Goal: Task Accomplishment & Management: Use online tool/utility

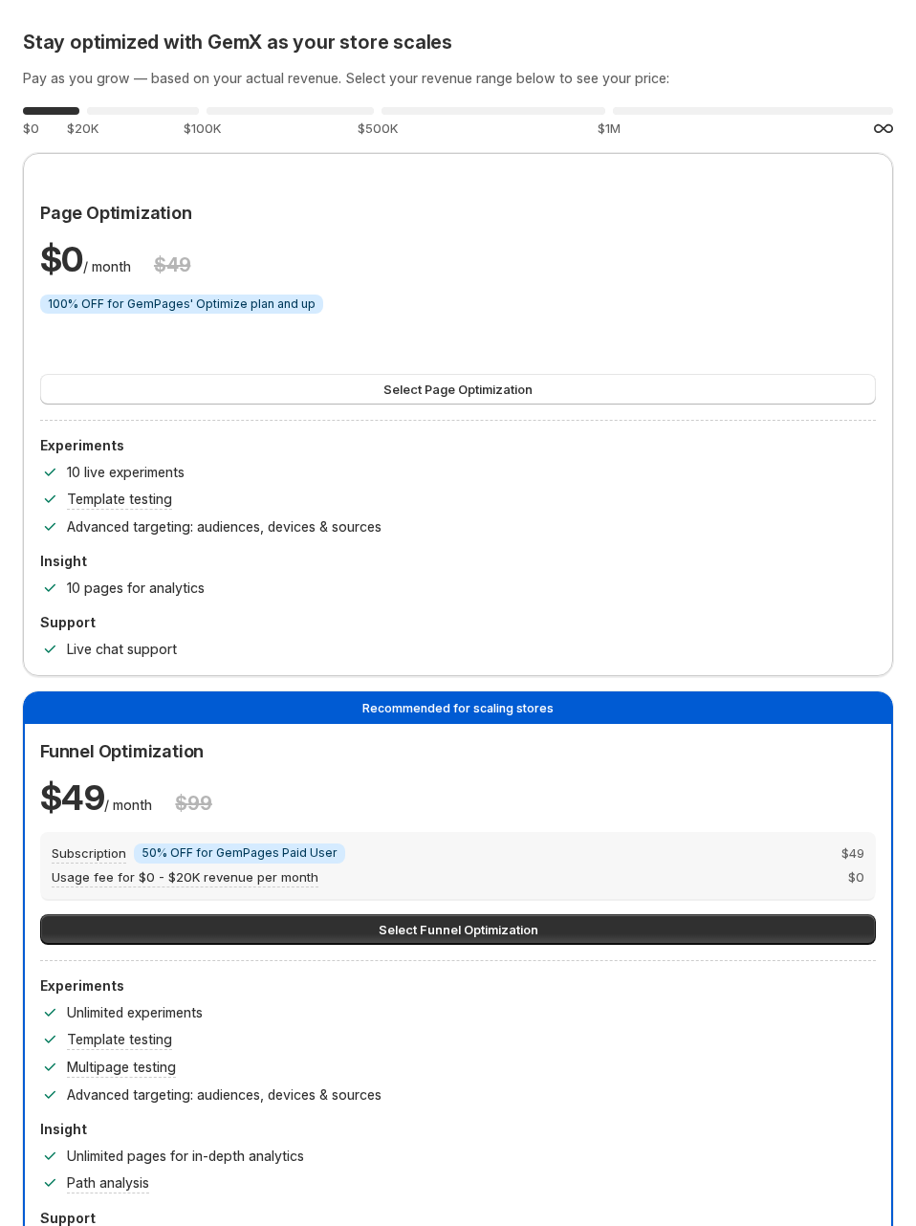
click at [754, 95] on div "Stay optimized with GemX as your store scales Pay as you grow — based on your a…" at bounding box center [458, 651] width 870 height 1241
click at [749, 31] on h2 "Stay optimized with GemX as your store scales" at bounding box center [458, 42] width 870 height 23
click at [730, 250] on div "$ 0 / month $ 49" at bounding box center [458, 259] width 836 height 46
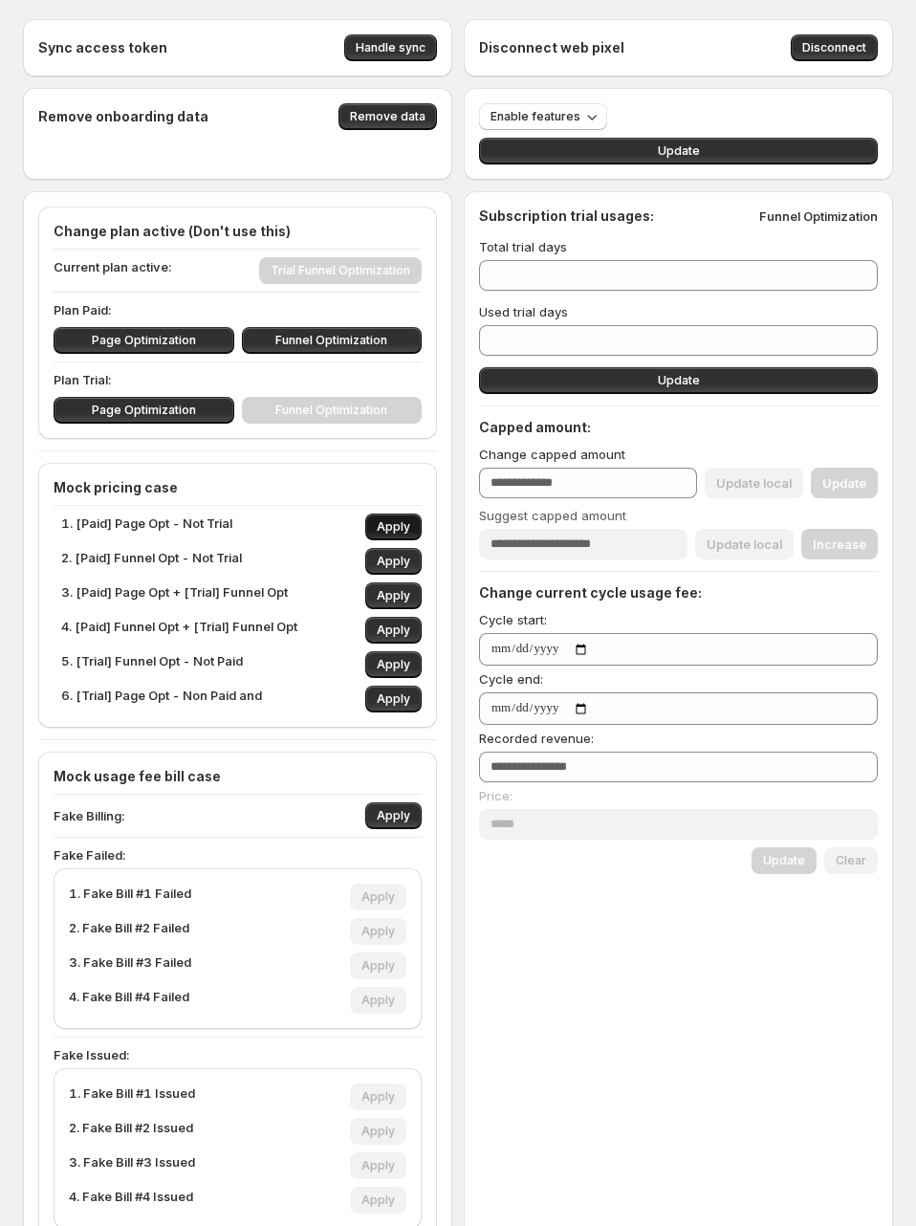
click at [410, 532] on span "Apply" at bounding box center [393, 526] width 33 height 15
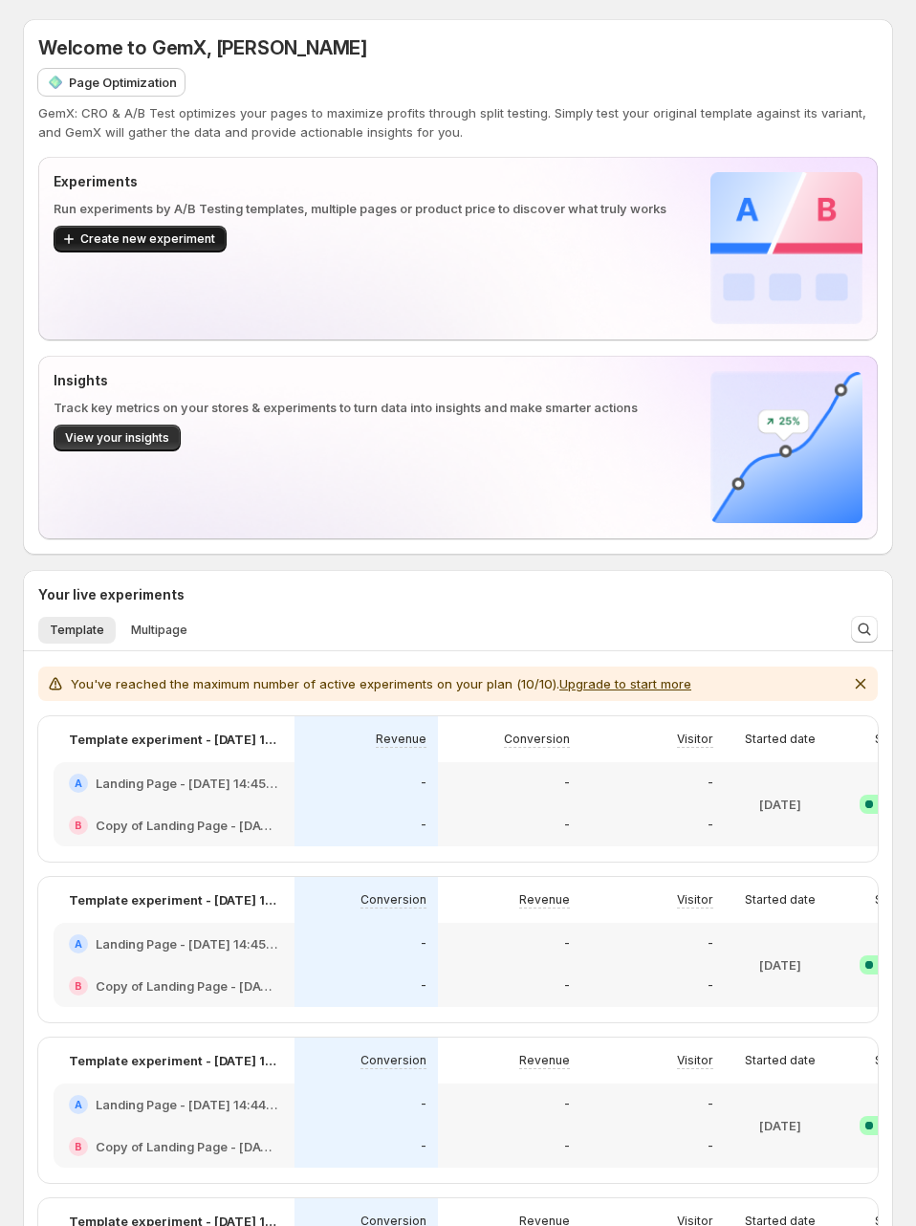
click at [172, 241] on span "Create new experiment" at bounding box center [147, 238] width 135 height 15
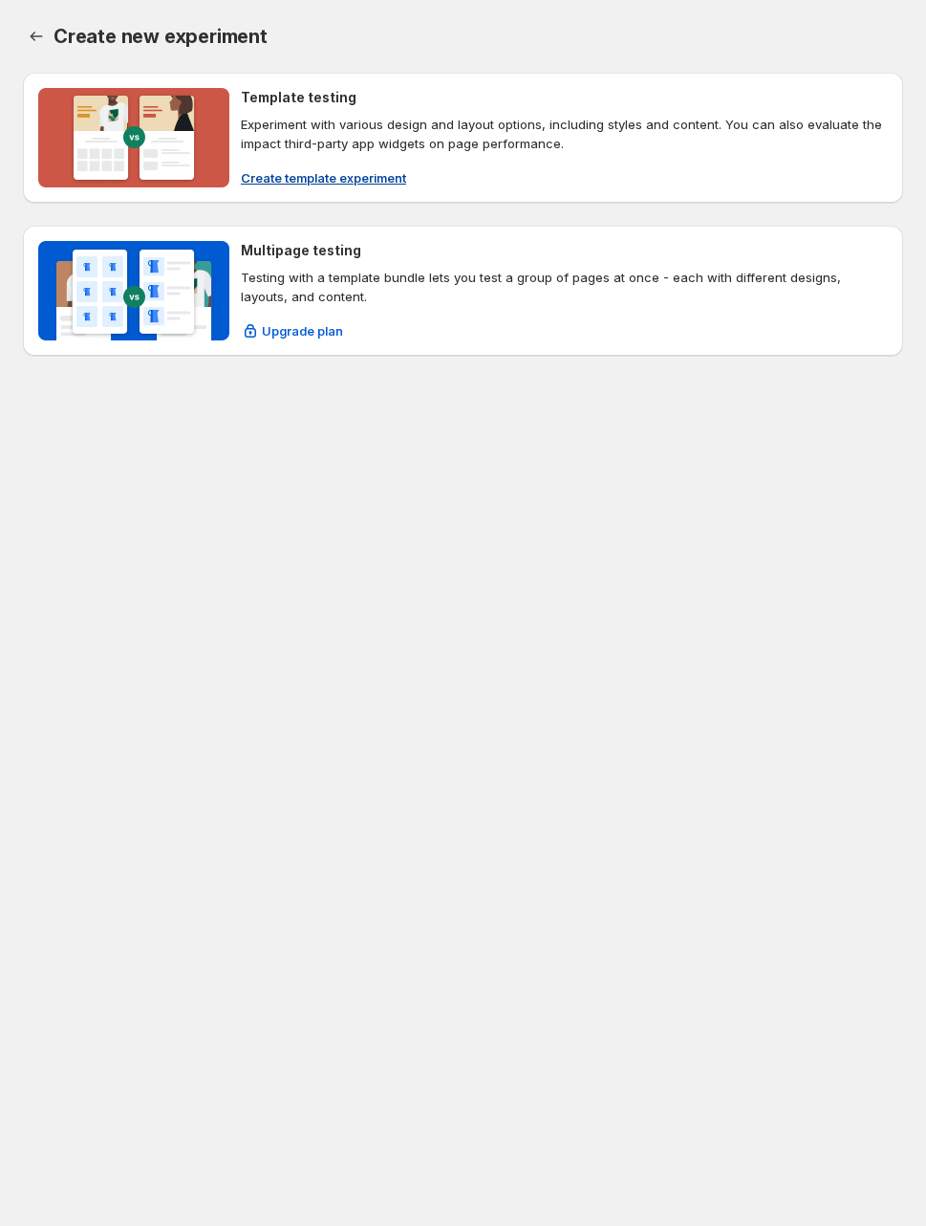
click at [502, 149] on p "Experiment with various design and layout options, including styles and content…" at bounding box center [564, 134] width 647 height 38
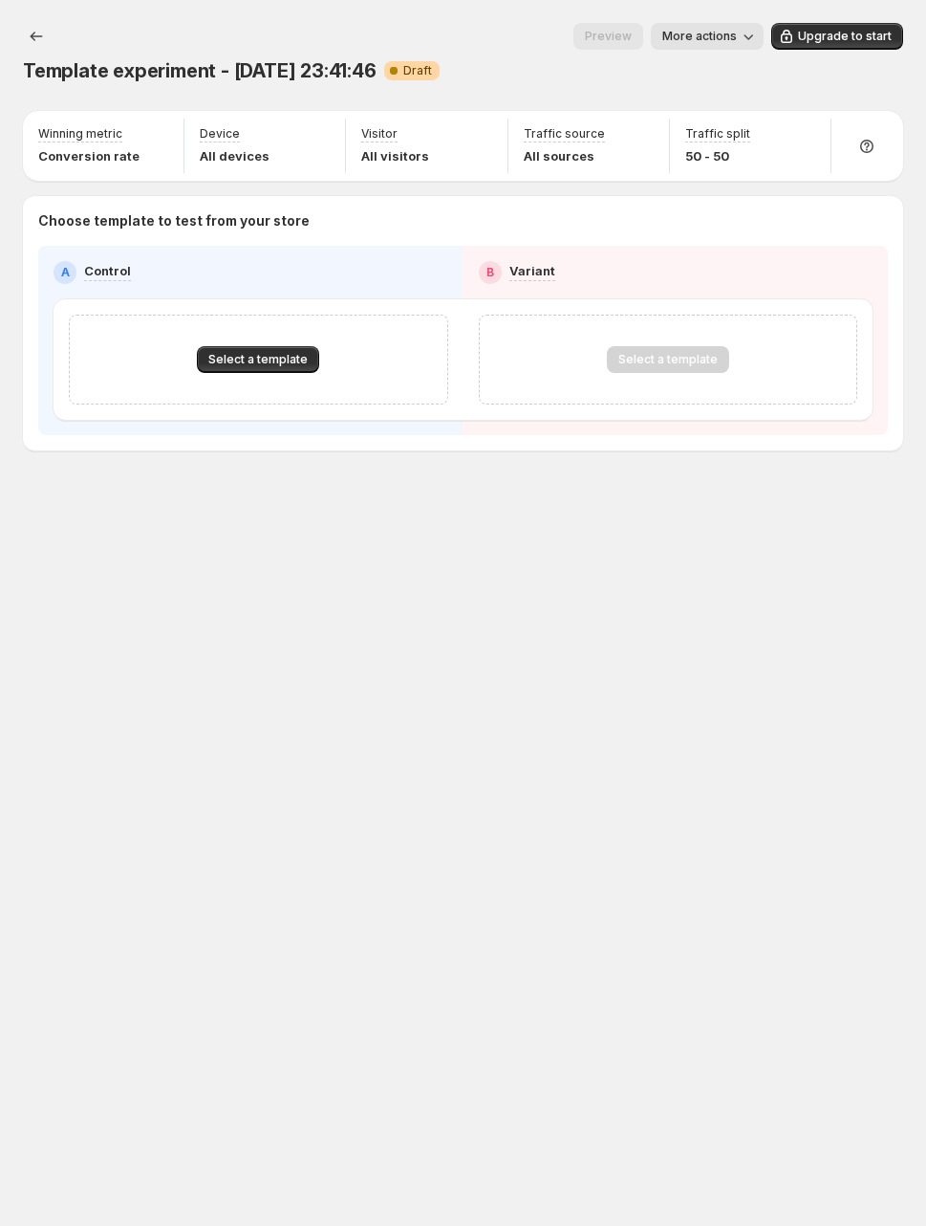
click at [565, 666] on div "Template experiment - [DATE] 23:41:46. This page is ready Template experiment -…" at bounding box center [463, 613] width 926 height 1226
click at [297, 611] on div "Template experiment - [DATE] 23:41:46. This page is ready Template experiment -…" at bounding box center [463, 613] width 926 height 1226
